Goal: Transaction & Acquisition: Purchase product/service

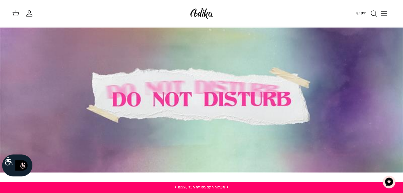
click at [386, 13] on icon "Toggle menu" at bounding box center [383, 13] width 7 height 7
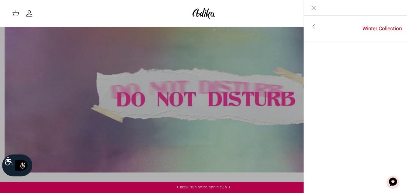
click at [313, 28] on icon "Toggle menu" at bounding box center [313, 26] width 7 height 7
click at [364, 27] on link "לכל הפריטים" at bounding box center [355, 26] width 97 height 15
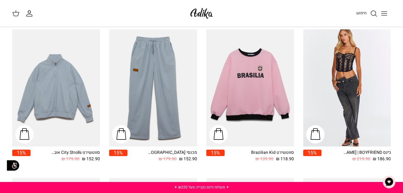
scroll to position [61, 0]
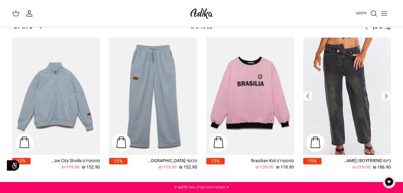
click at [309, 97] on icon "Right" at bounding box center [307, 95] width 7 height 7
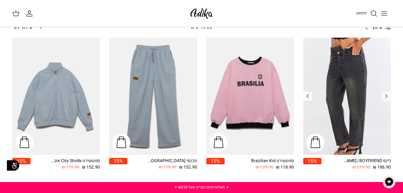
click at [309, 97] on icon "Right" at bounding box center [307, 95] width 7 height 7
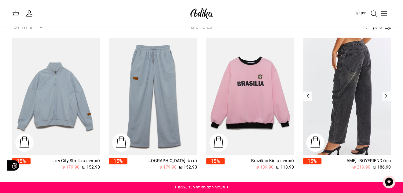
click at [309, 97] on icon "Right" at bounding box center [307, 95] width 7 height 7
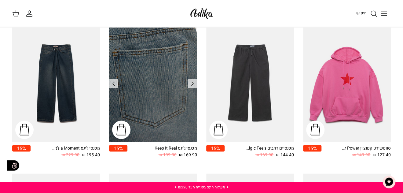
scroll to position [488, 0]
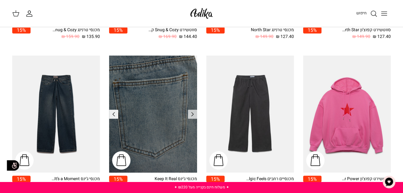
click at [115, 114] on icon "Right" at bounding box center [113, 113] width 7 height 7
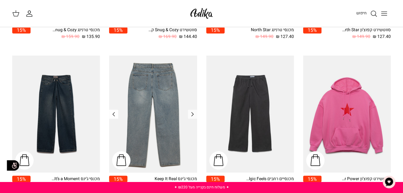
click at [115, 114] on icon "Right" at bounding box center [113, 113] width 7 height 7
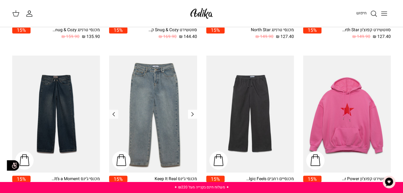
click at [191, 113] on icon "Left" at bounding box center [192, 113] width 7 height 7
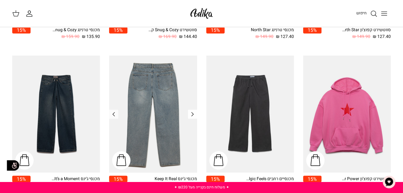
click at [191, 113] on icon "Left" at bounding box center [192, 113] width 7 height 7
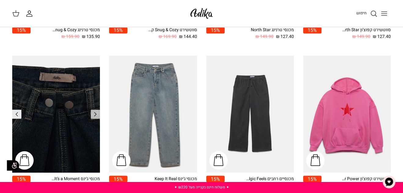
click at [18, 113] on polyline "Previous" at bounding box center [17, 114] width 2 height 4
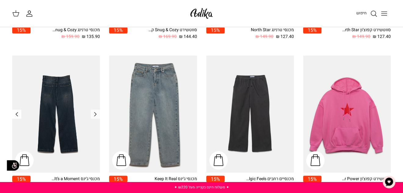
click at [18, 113] on polyline "Previous" at bounding box center [17, 114] width 2 height 4
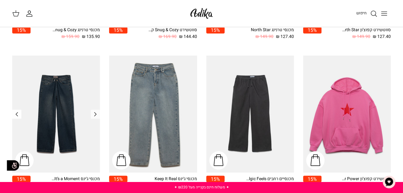
click at [18, 113] on polyline "Previous" at bounding box center [17, 114] width 2 height 4
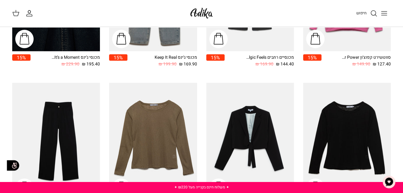
scroll to position [610, 0]
